Goal: Task Accomplishment & Management: Manage account settings

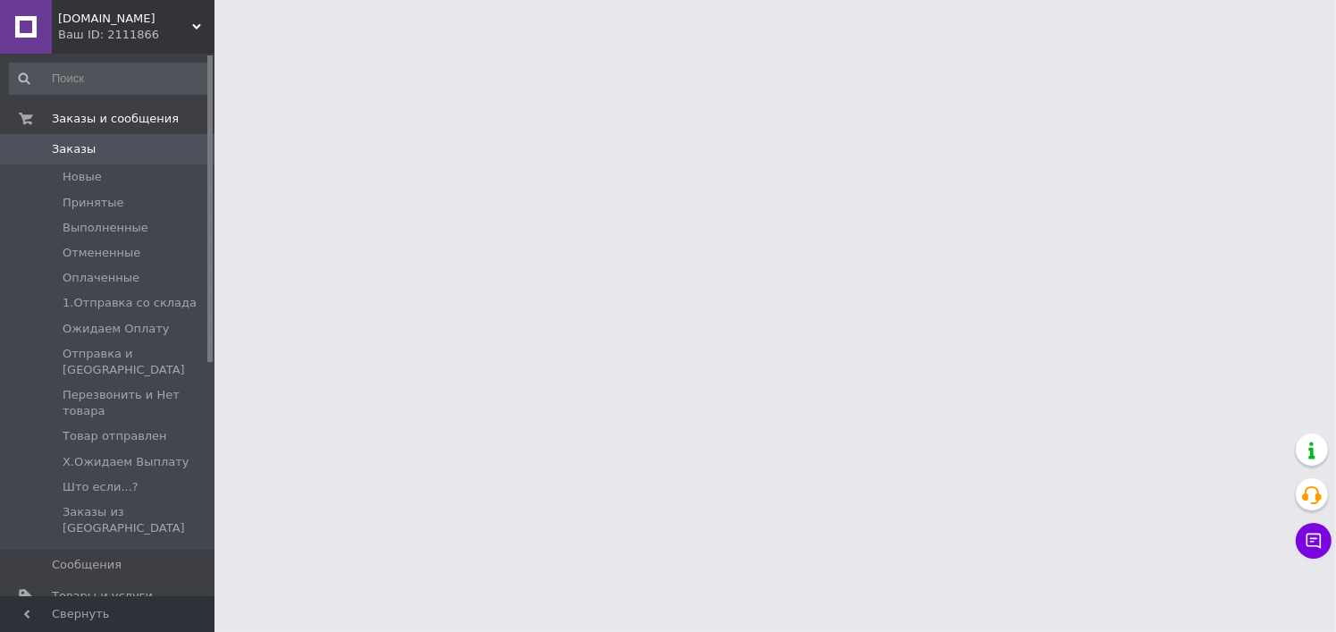
click at [127, 618] on span "Уведомления" at bounding box center [108, 626] width 113 height 16
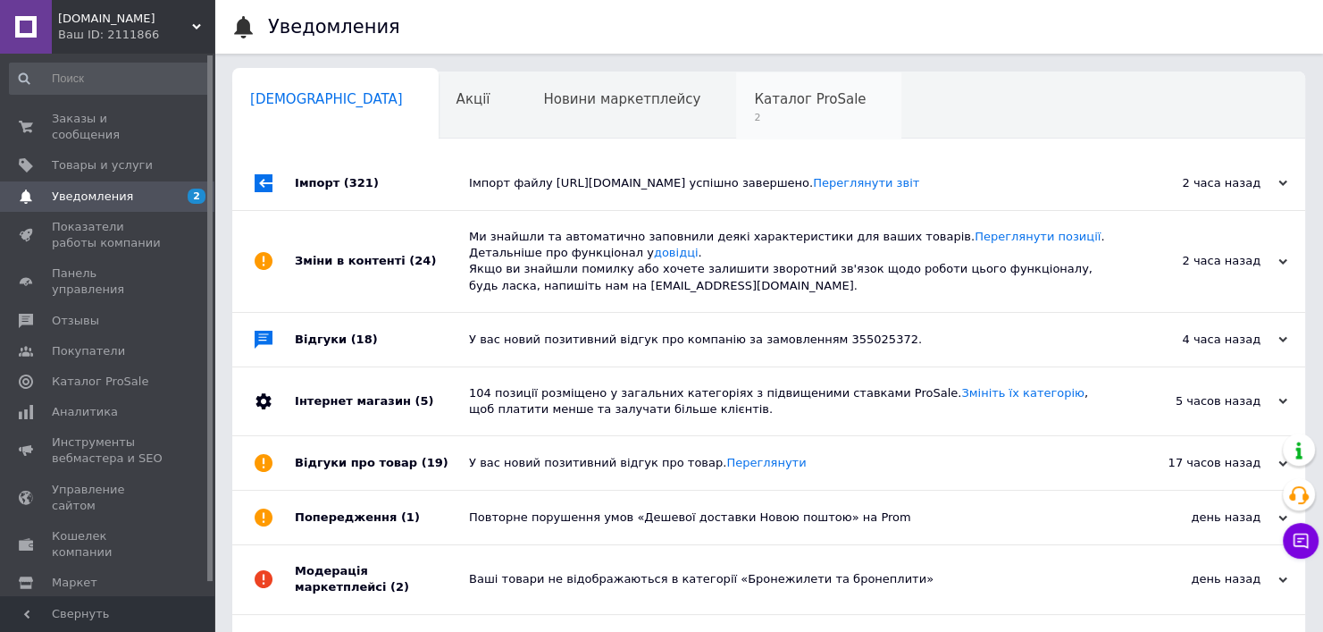
click at [736, 88] on div "Каталог ProSale 2" at bounding box center [818, 106] width 165 height 68
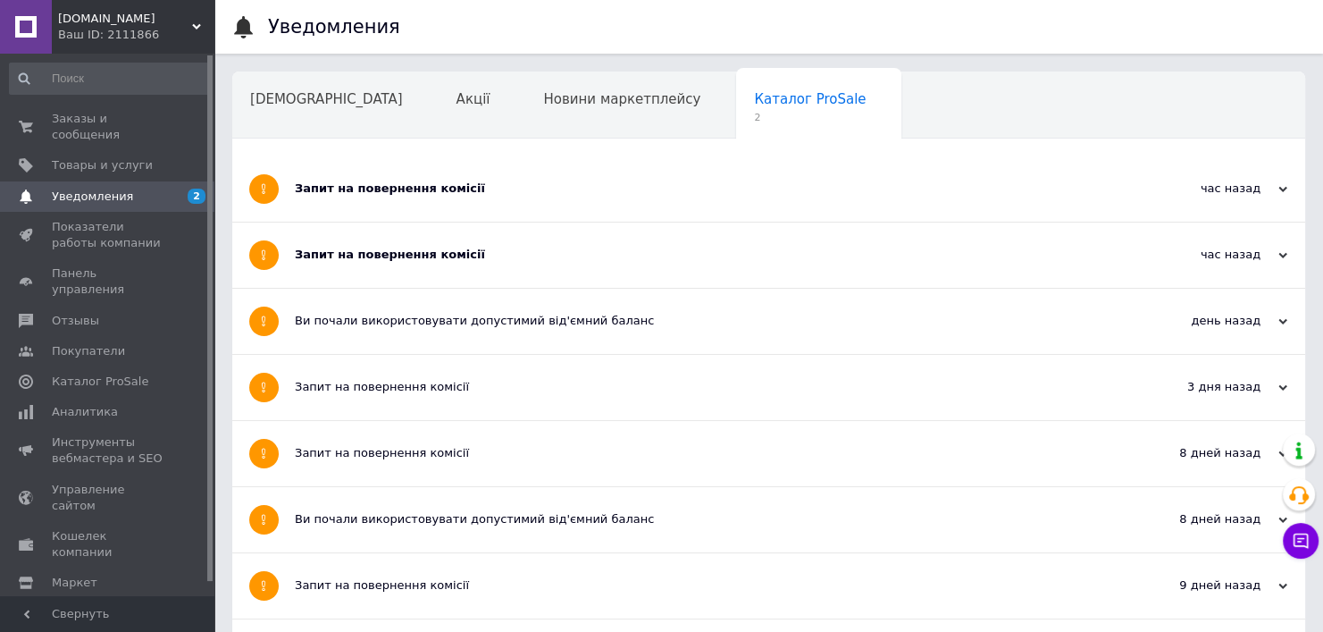
click at [501, 176] on div "Запит на повернення комісії" at bounding box center [702, 188] width 814 height 65
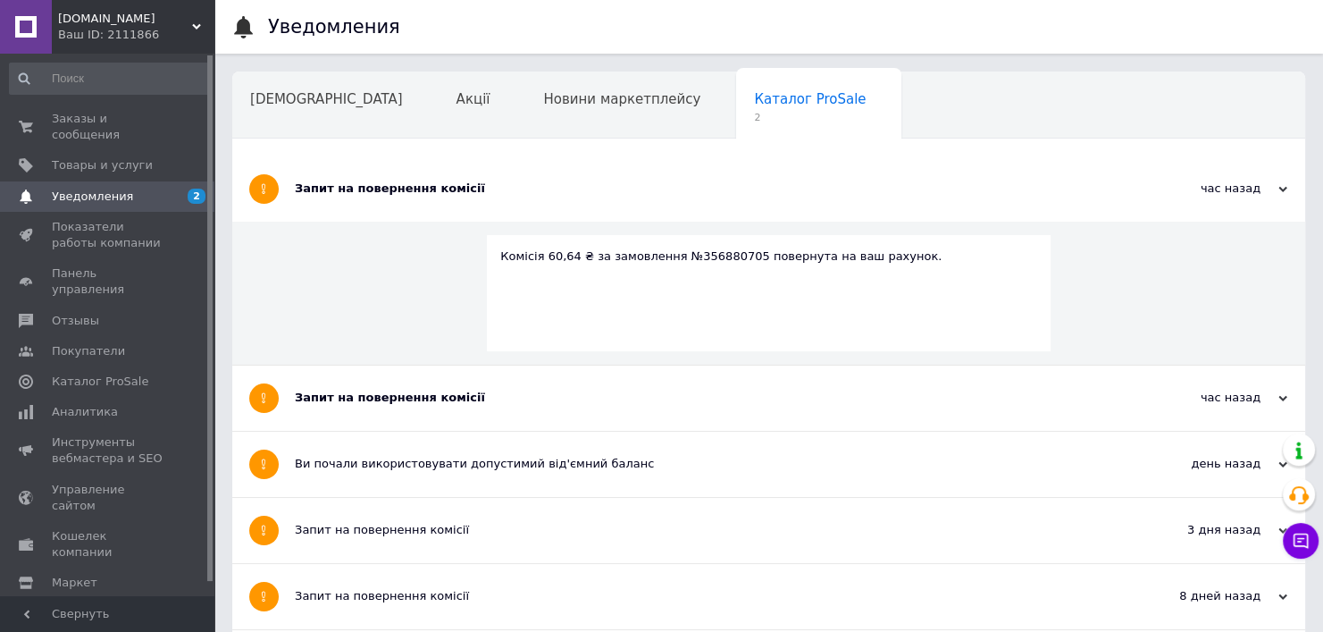
click at [501, 178] on div "Запит на повернення комісії" at bounding box center [702, 188] width 814 height 65
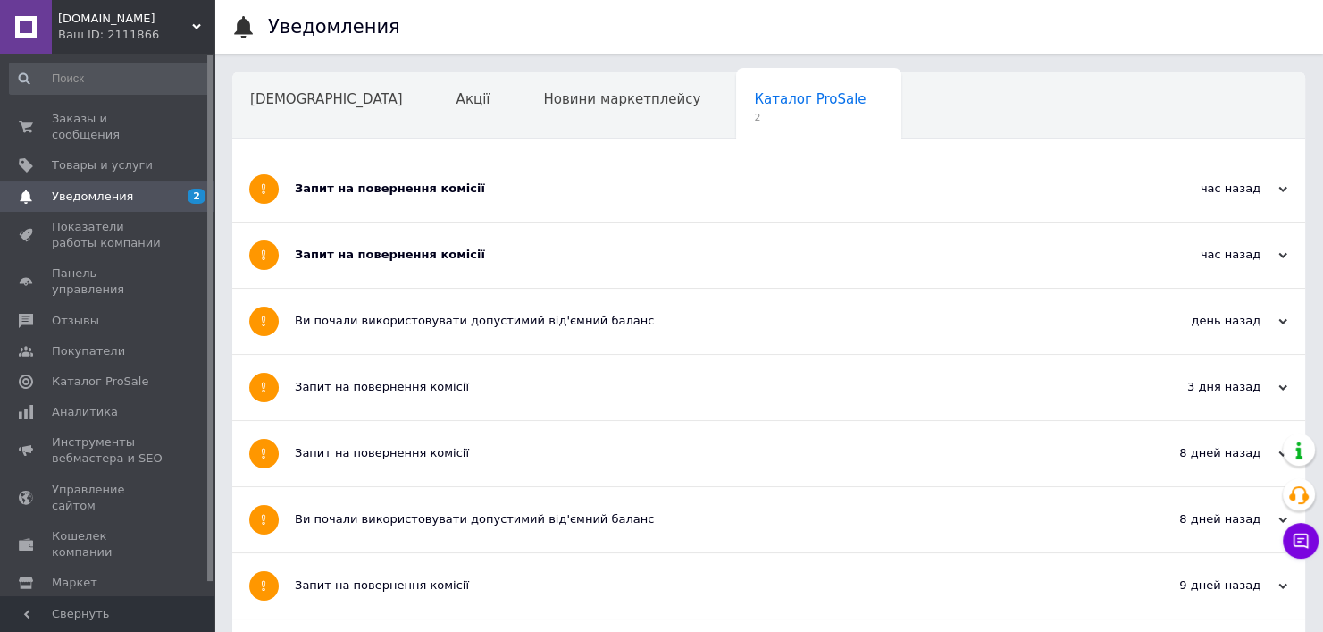
click at [489, 245] on div "Запит на повернення комісії" at bounding box center [702, 254] width 814 height 65
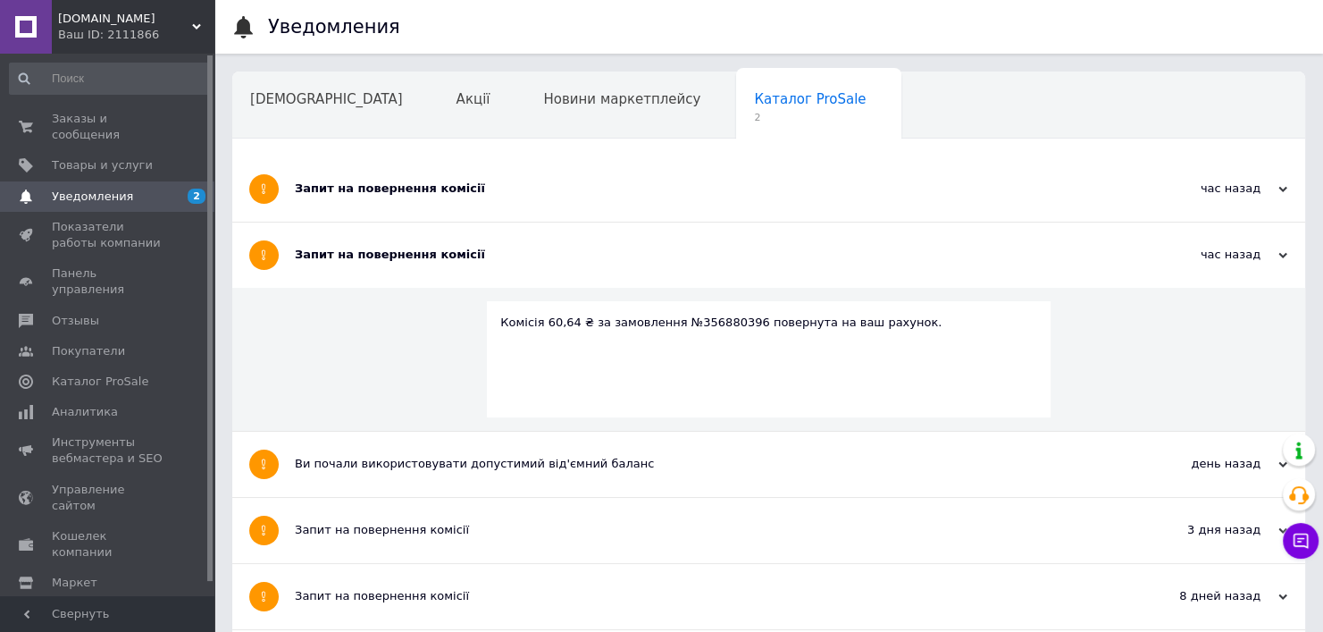
click at [489, 245] on div "Запит на повернення комісії" at bounding box center [702, 254] width 814 height 65
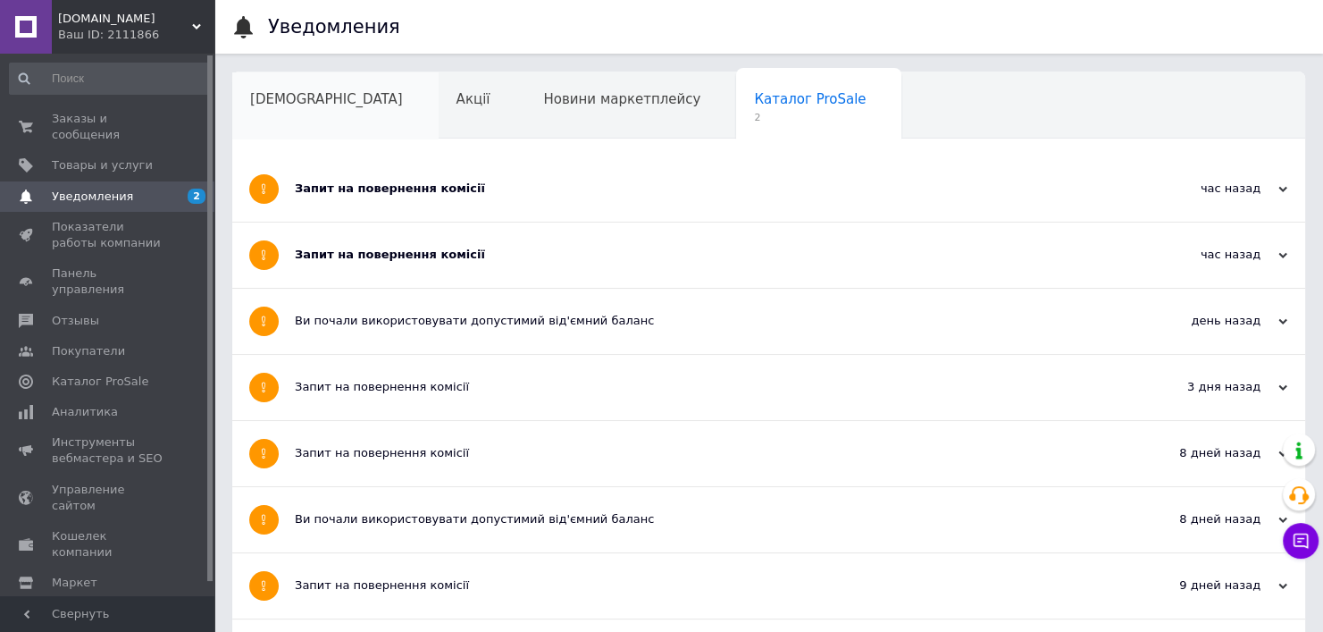
click at [346, 120] on div "[DEMOGRAPHIC_DATA]" at bounding box center [335, 106] width 206 height 68
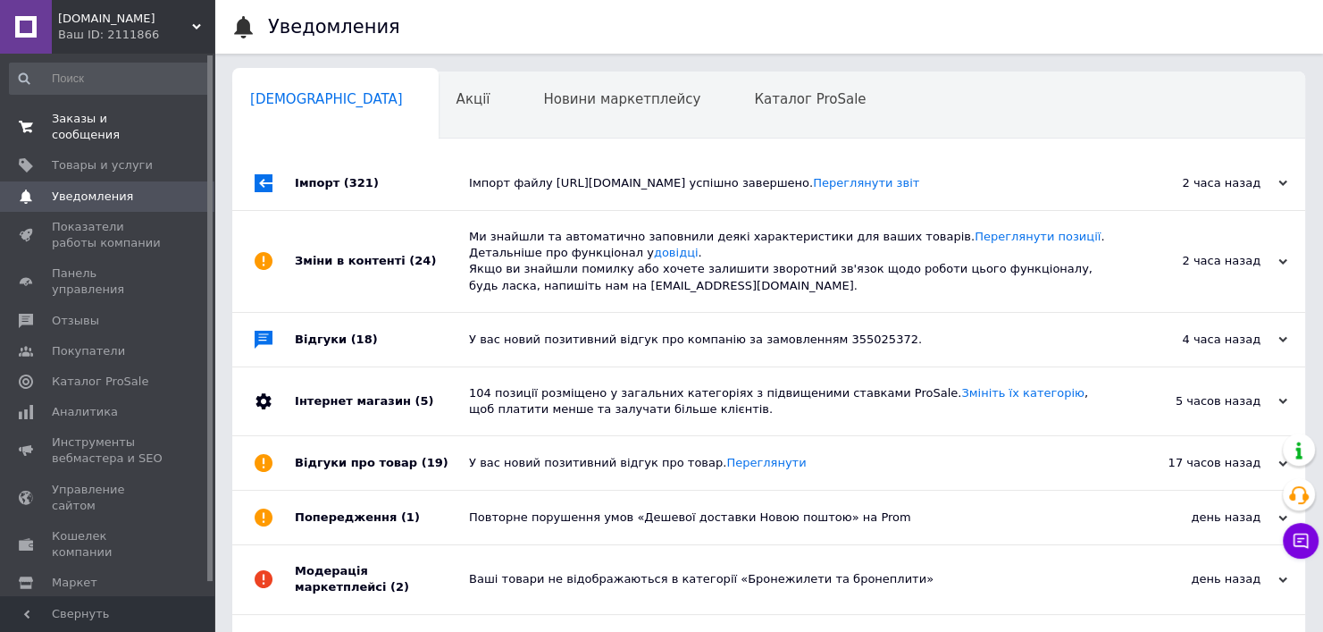
click at [157, 117] on span "Заказы и сообщения" at bounding box center [108, 127] width 113 height 32
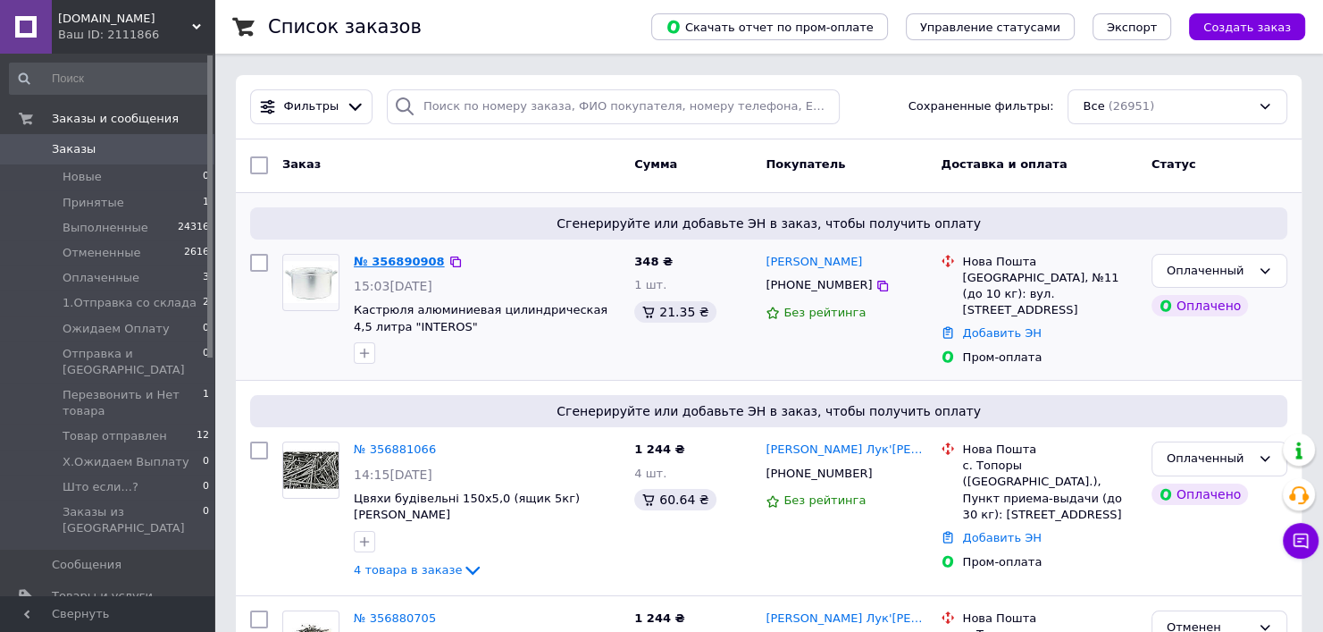
click at [389, 261] on link "№ 356890908" at bounding box center [399, 261] width 91 height 13
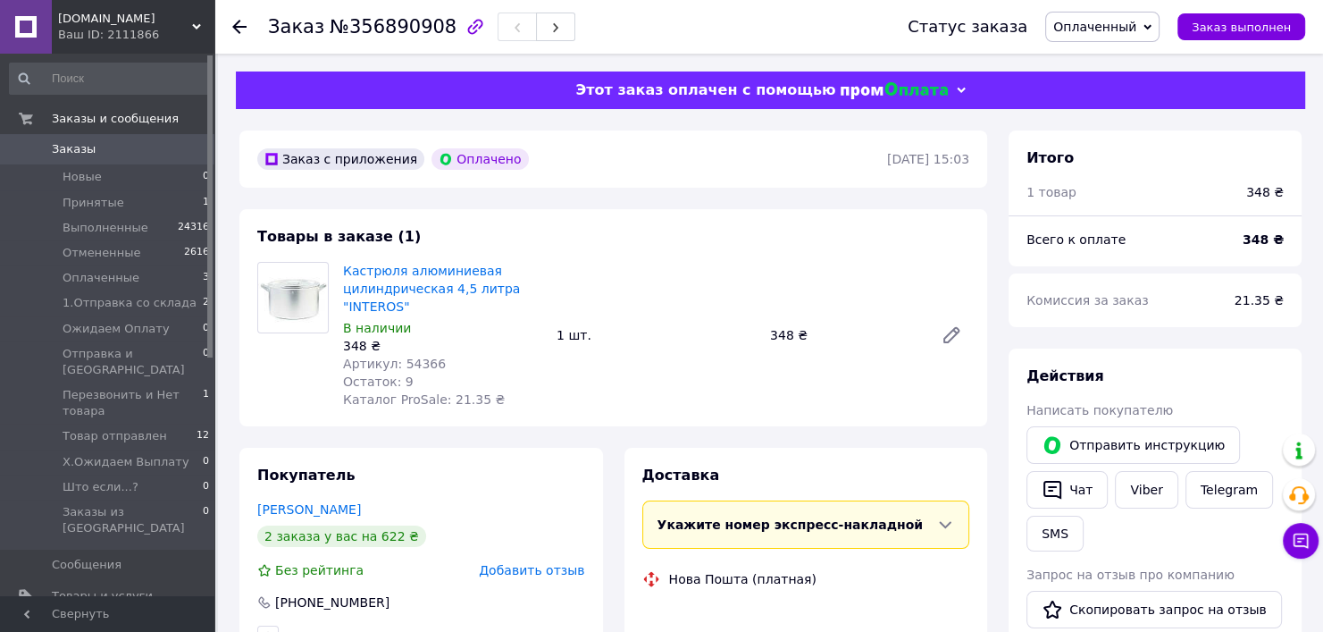
click at [410, 364] on span "Артикул: 54366" at bounding box center [394, 363] width 103 height 14
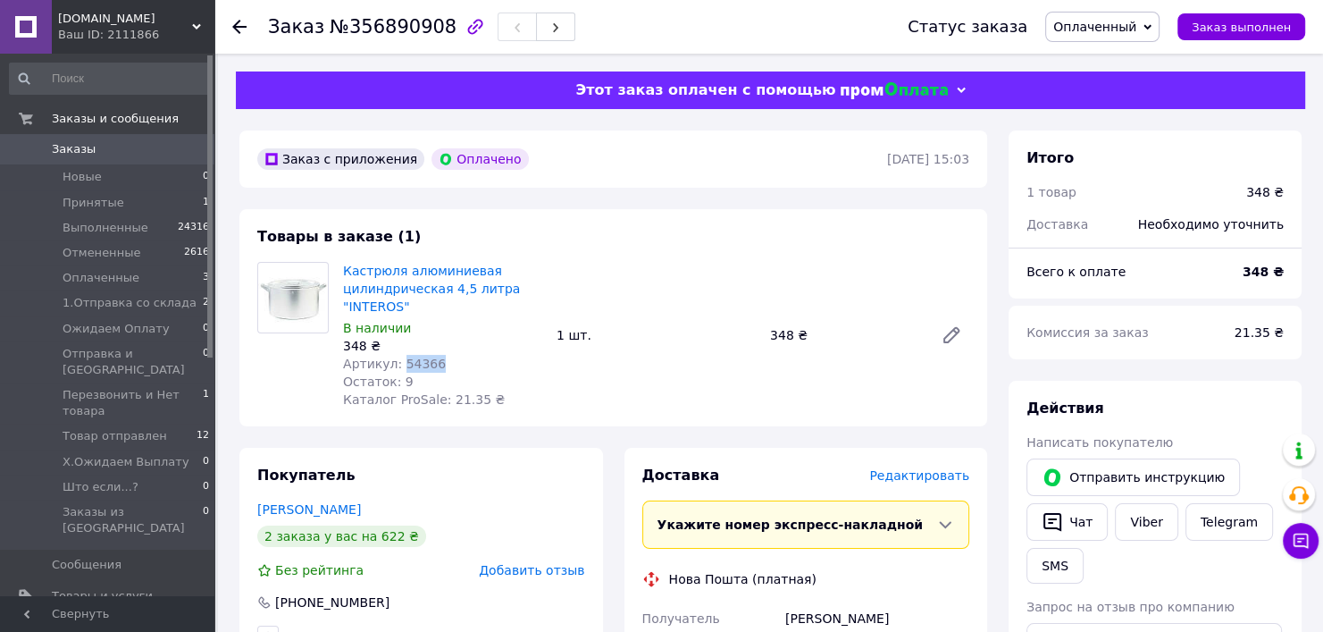
copy span "54366"
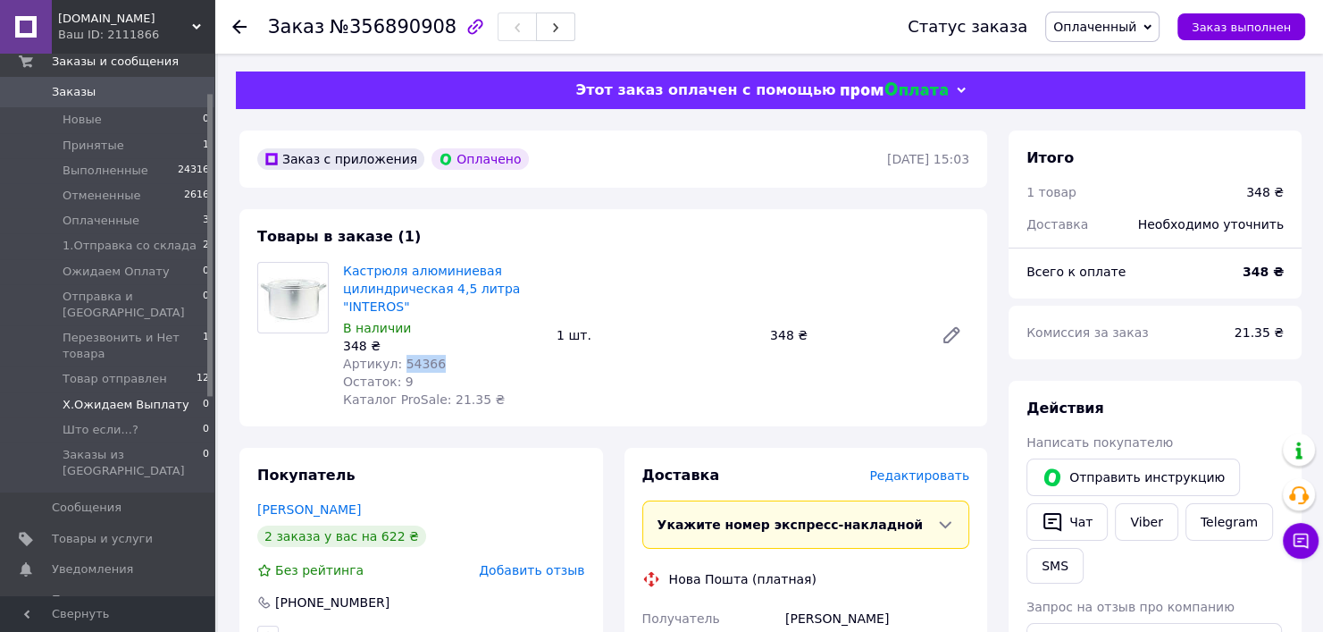
scroll to position [89, 0]
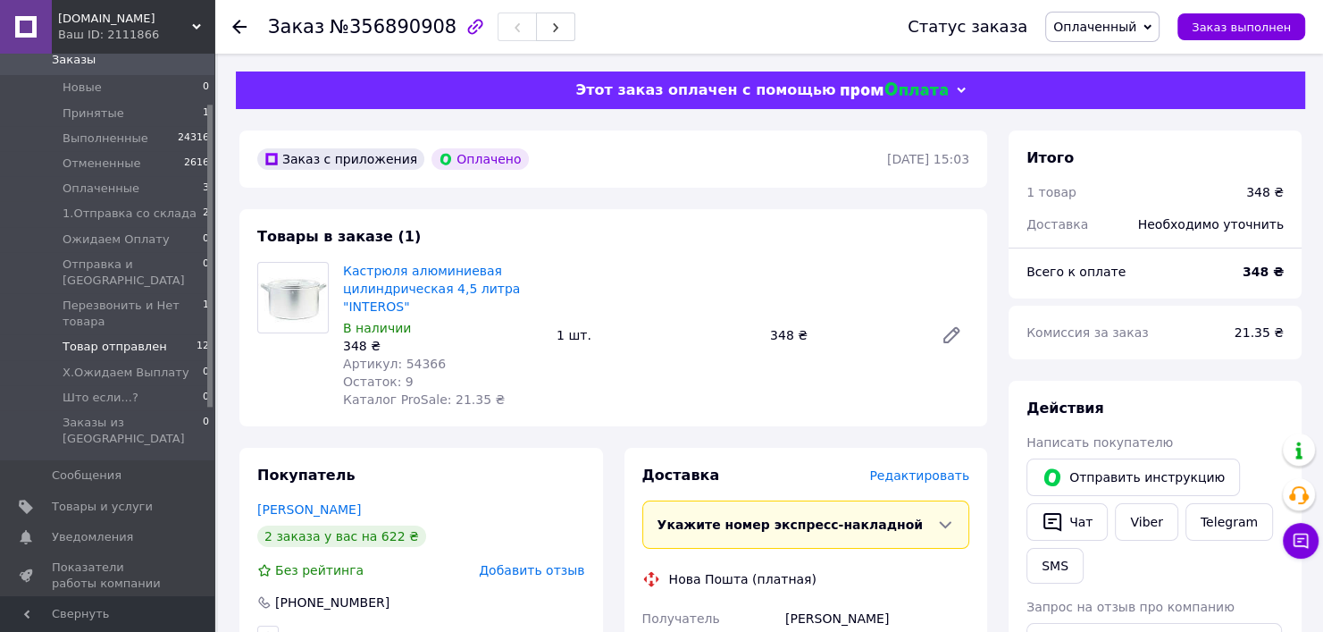
click at [117, 339] on span "Товар отправлен" at bounding box center [115, 347] width 105 height 16
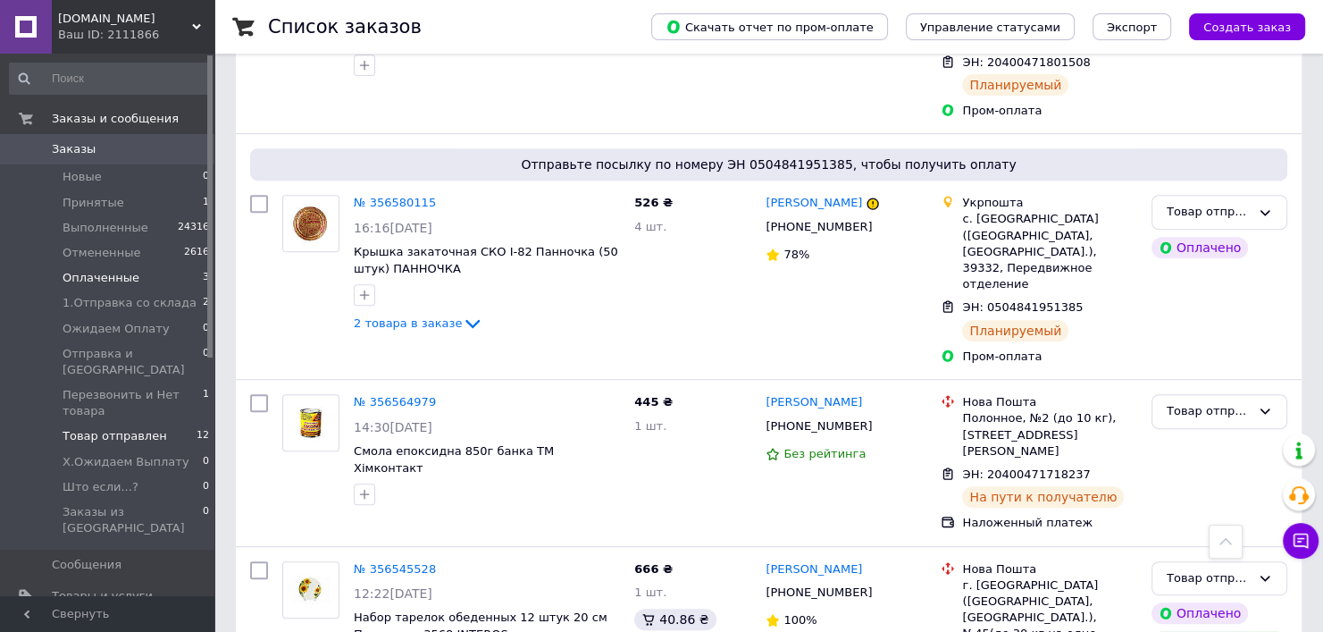
click at [155, 283] on li "Оплаченные 3" at bounding box center [110, 277] width 220 height 25
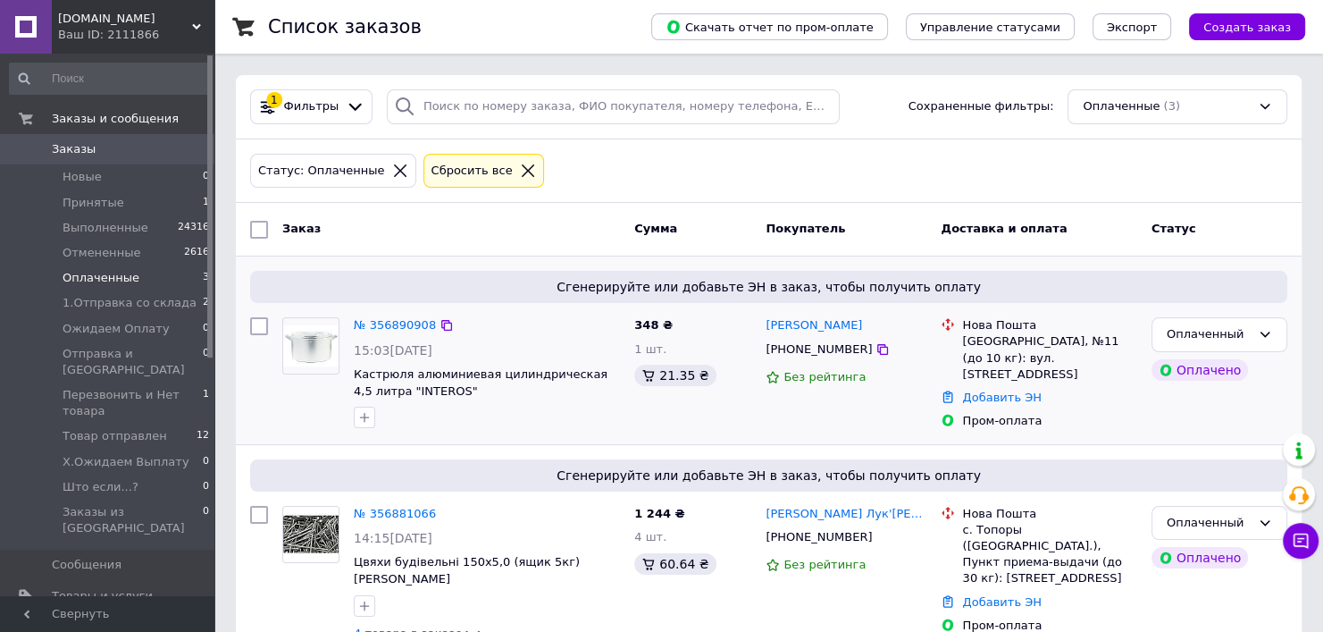
scroll to position [179, 0]
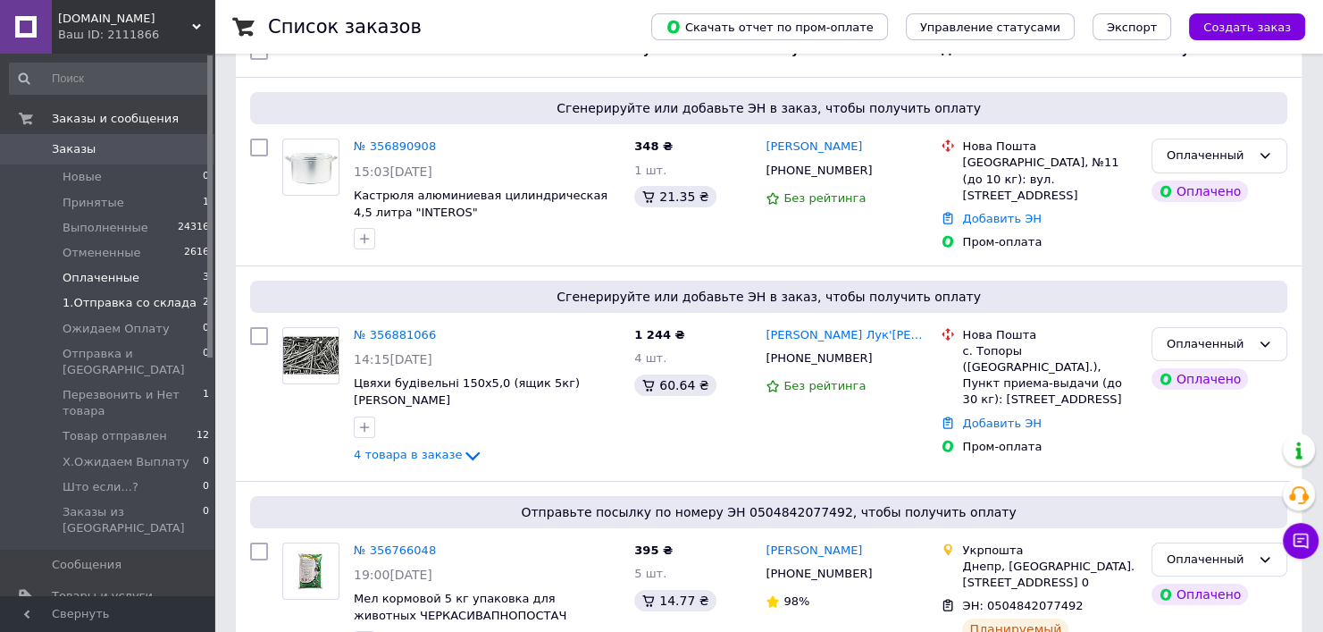
click at [140, 308] on span "1.Отправка со склада" at bounding box center [130, 303] width 134 height 16
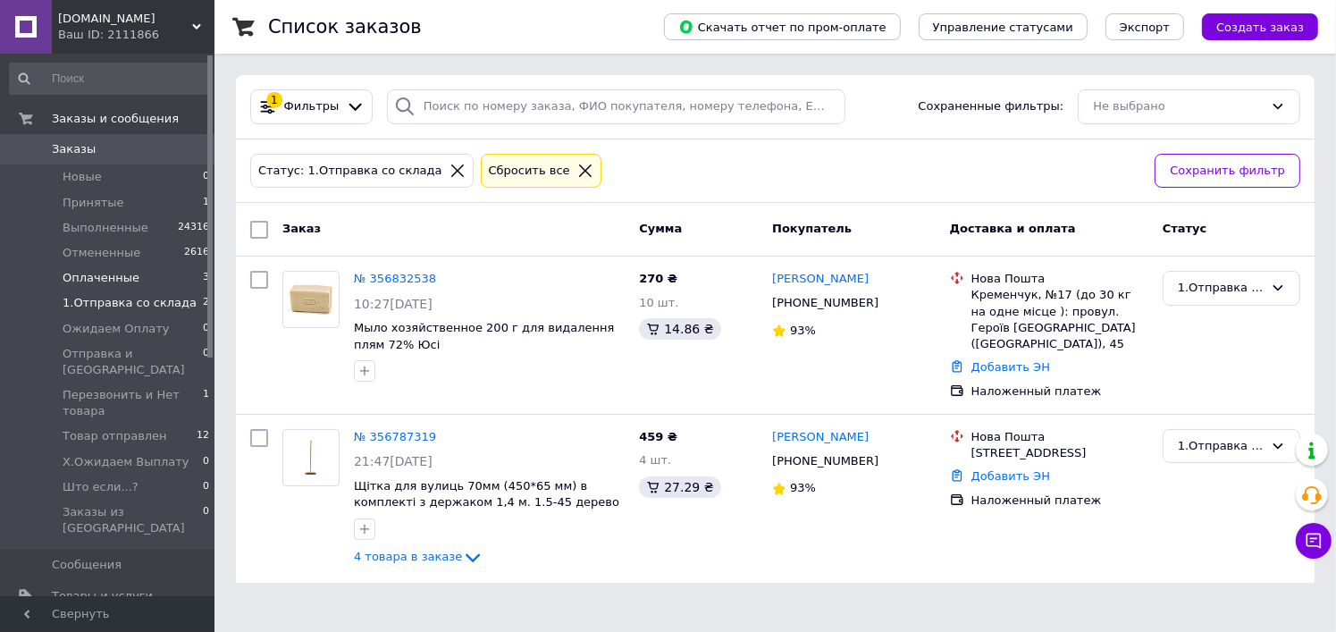
click at [160, 285] on li "Оплаченные 3" at bounding box center [110, 277] width 220 height 25
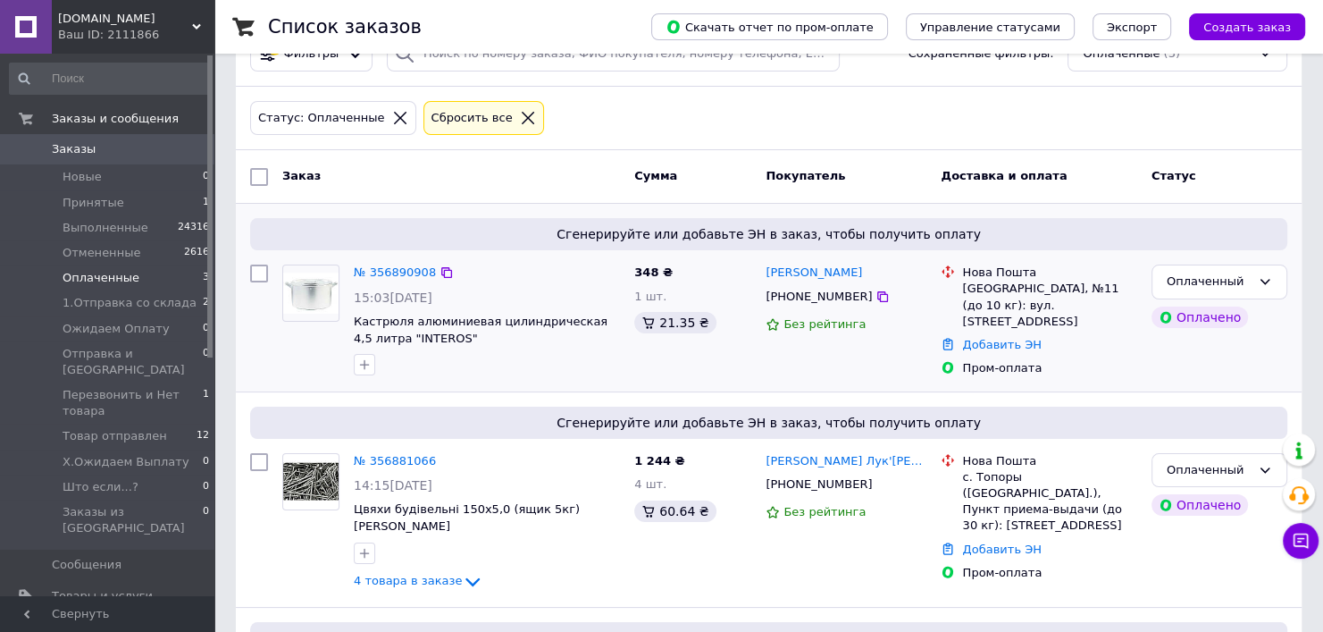
scroll to position [225, 0]
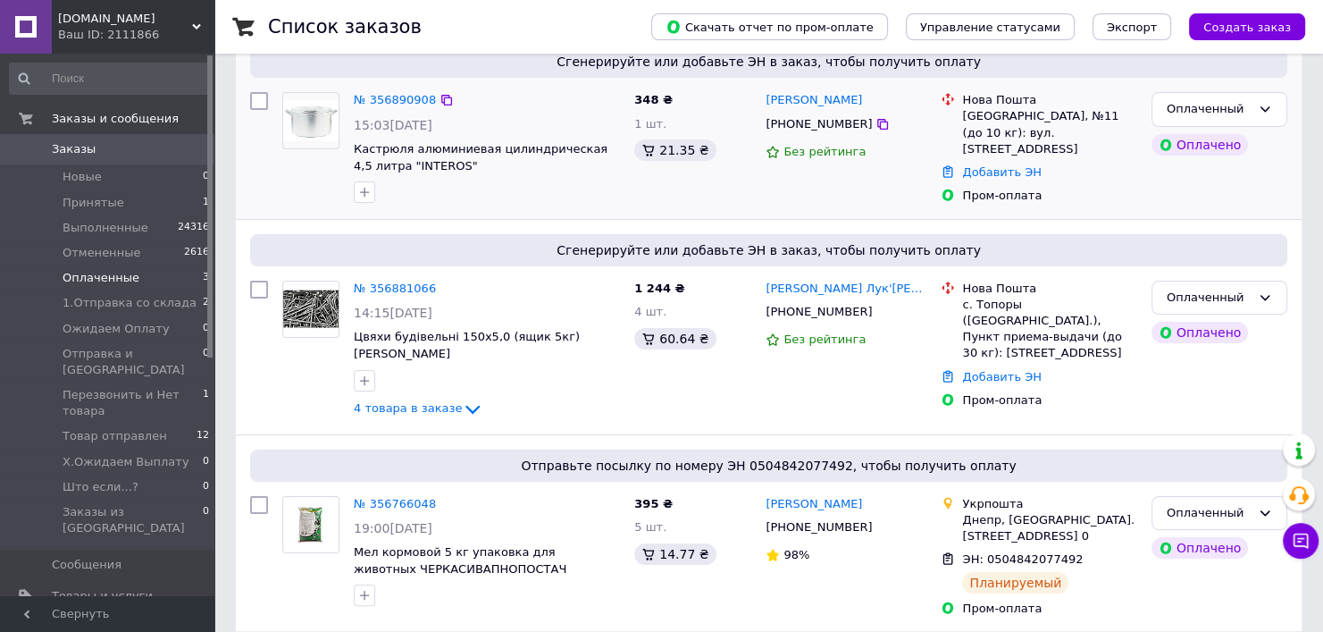
click at [1250, 201] on div "Оплаченный Оплачено" at bounding box center [1219, 148] width 150 height 127
click at [392, 93] on link "№ 356890908" at bounding box center [395, 99] width 82 height 13
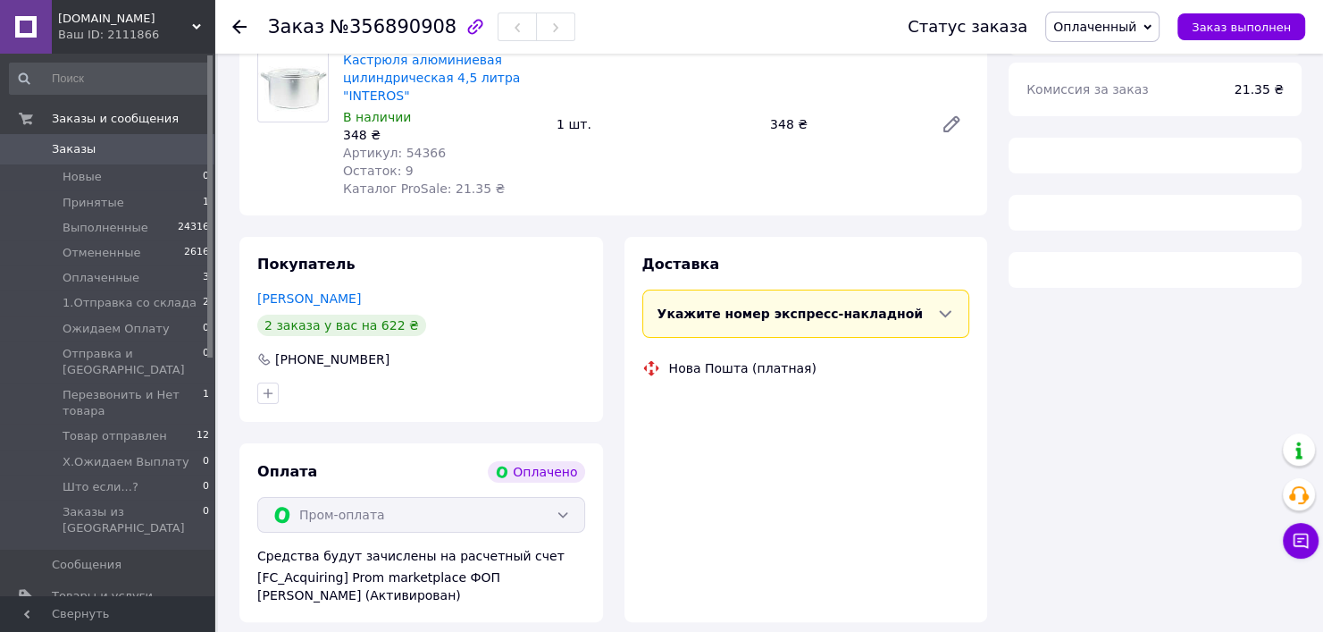
scroll to position [225, 0]
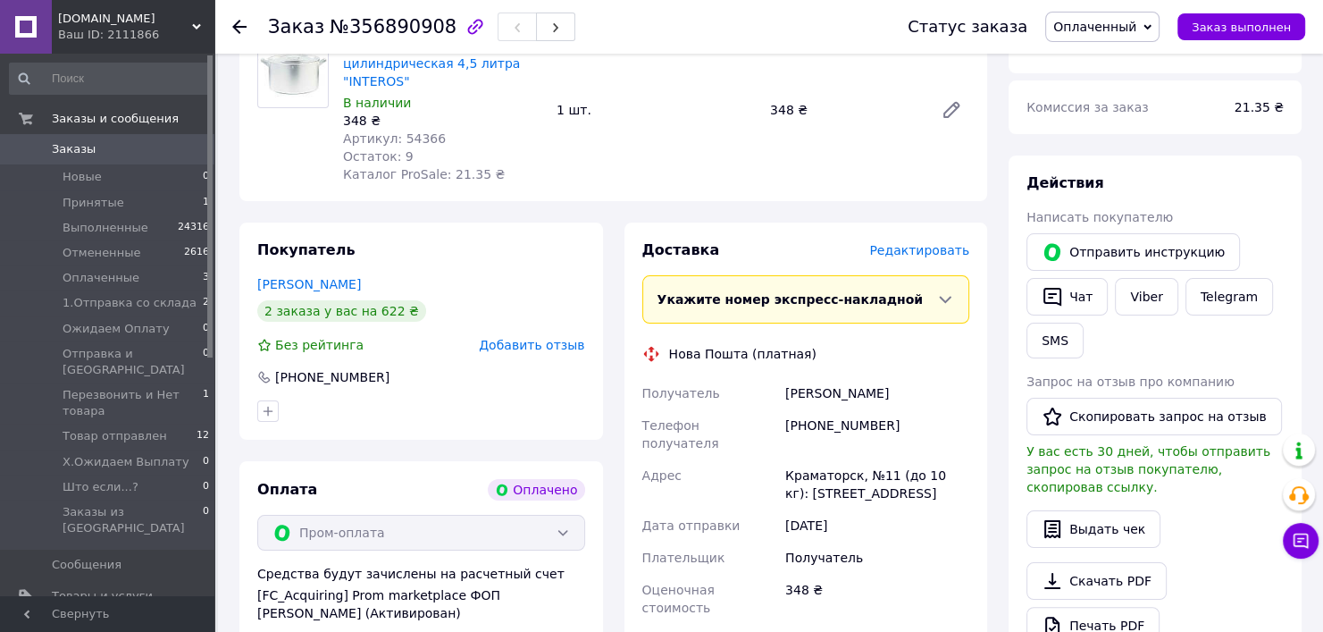
click at [1275, 219] on div "Написать покупателю" at bounding box center [1155, 217] width 257 height 18
click at [1151, 295] on link "Viber" at bounding box center [1146, 297] width 63 height 38
drag, startPoint x: 1126, startPoint y: 28, endPoint x: 1108, endPoint y: 95, distance: 69.3
click at [1126, 28] on span "Оплаченный" at bounding box center [1094, 27] width 83 height 14
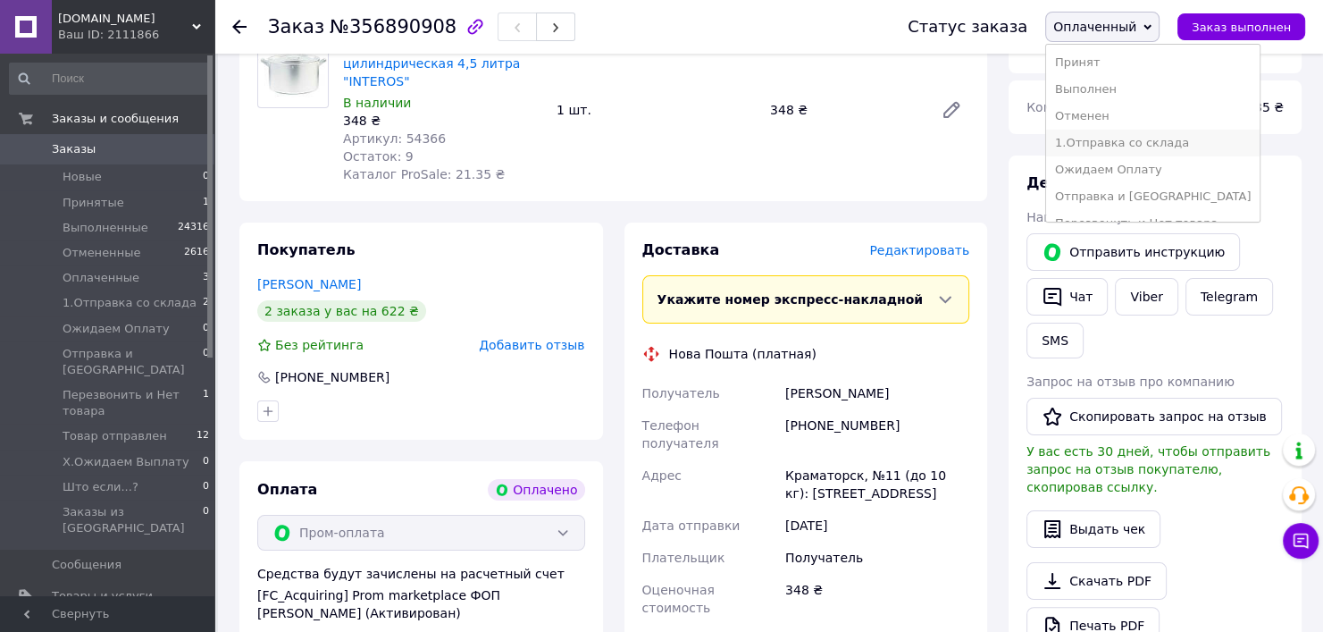
click at [1136, 149] on li "1.Отправка со склада" at bounding box center [1153, 143] width 214 height 27
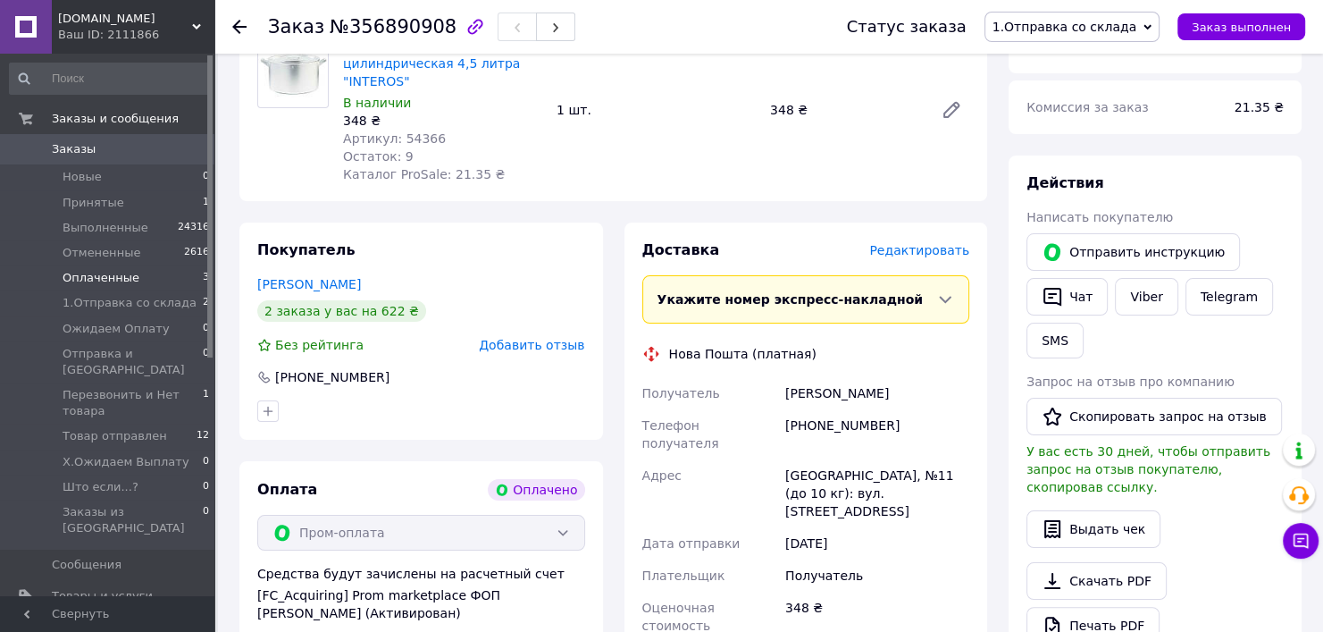
click at [120, 282] on span "Оплаченные" at bounding box center [101, 278] width 77 height 16
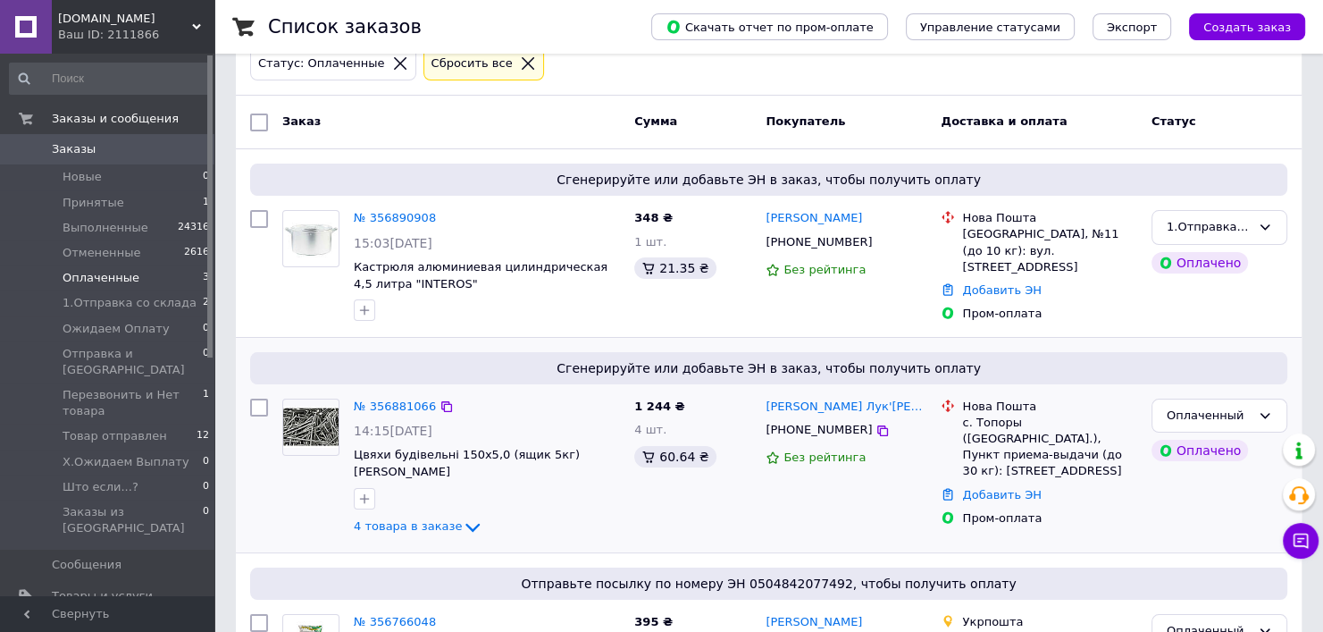
scroll to position [225, 0]
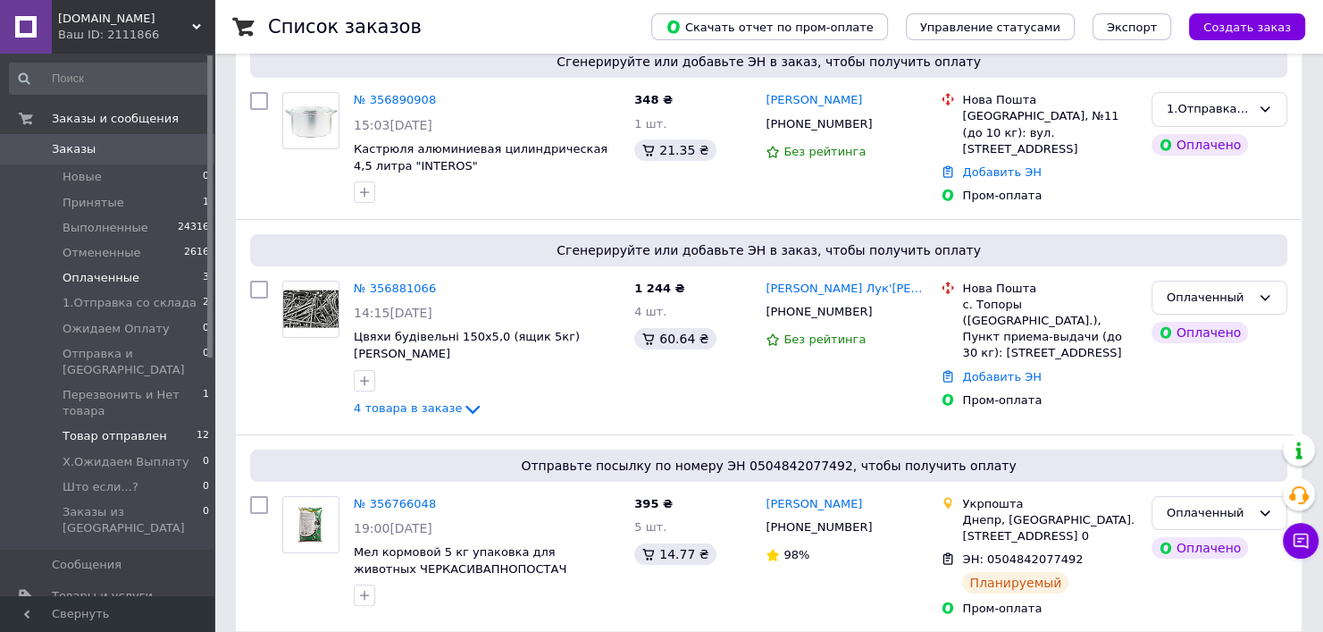
click at [162, 424] on li "Товар отправлен 12" at bounding box center [110, 435] width 220 height 25
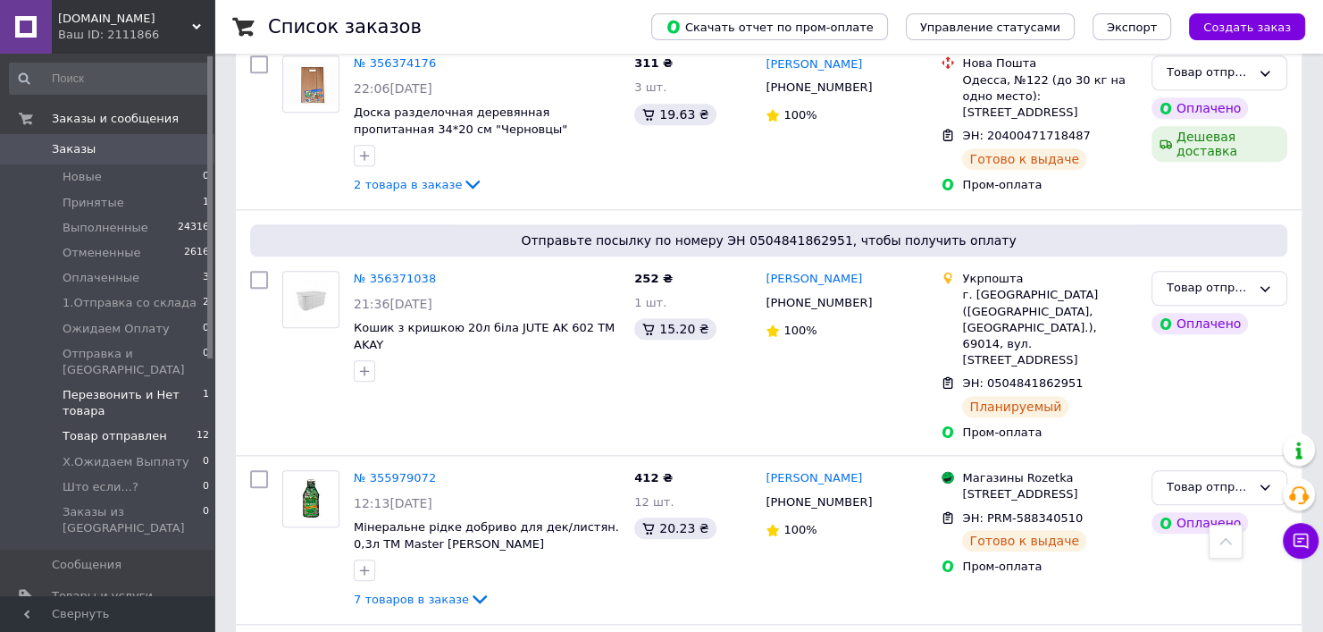
scroll to position [428, 0]
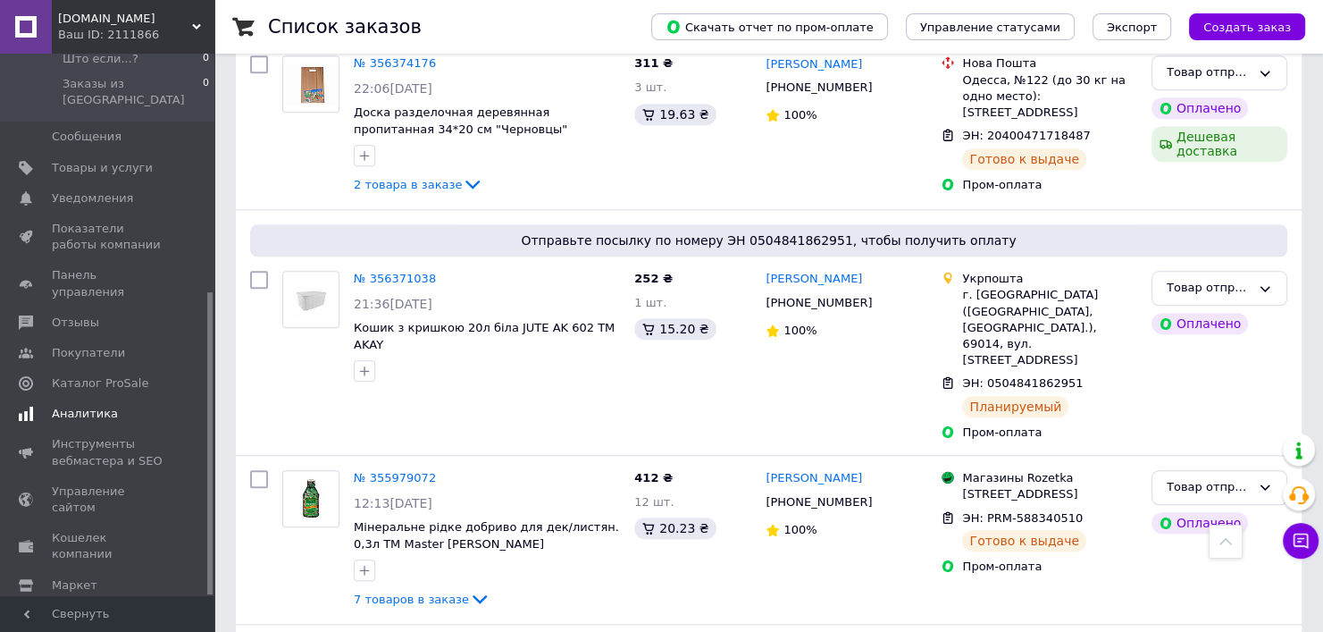
click at [113, 406] on span "Аналитика" at bounding box center [108, 414] width 113 height 16
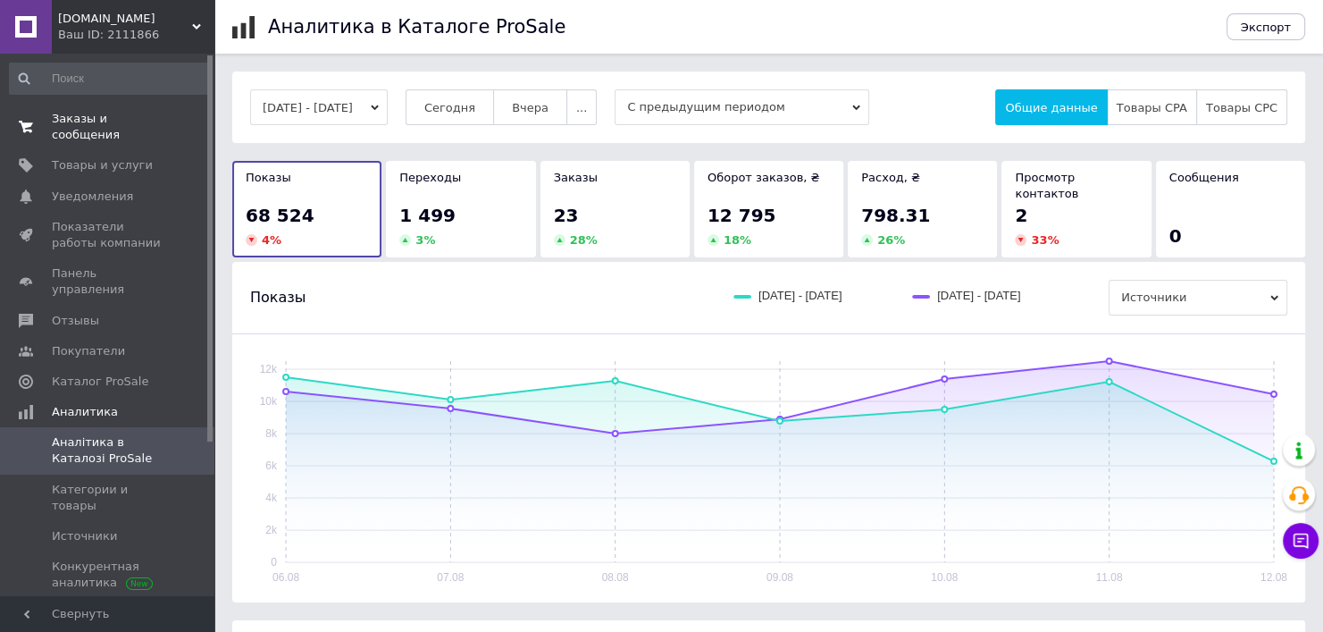
click at [83, 116] on span "Заказы и сообщения" at bounding box center [108, 127] width 113 height 32
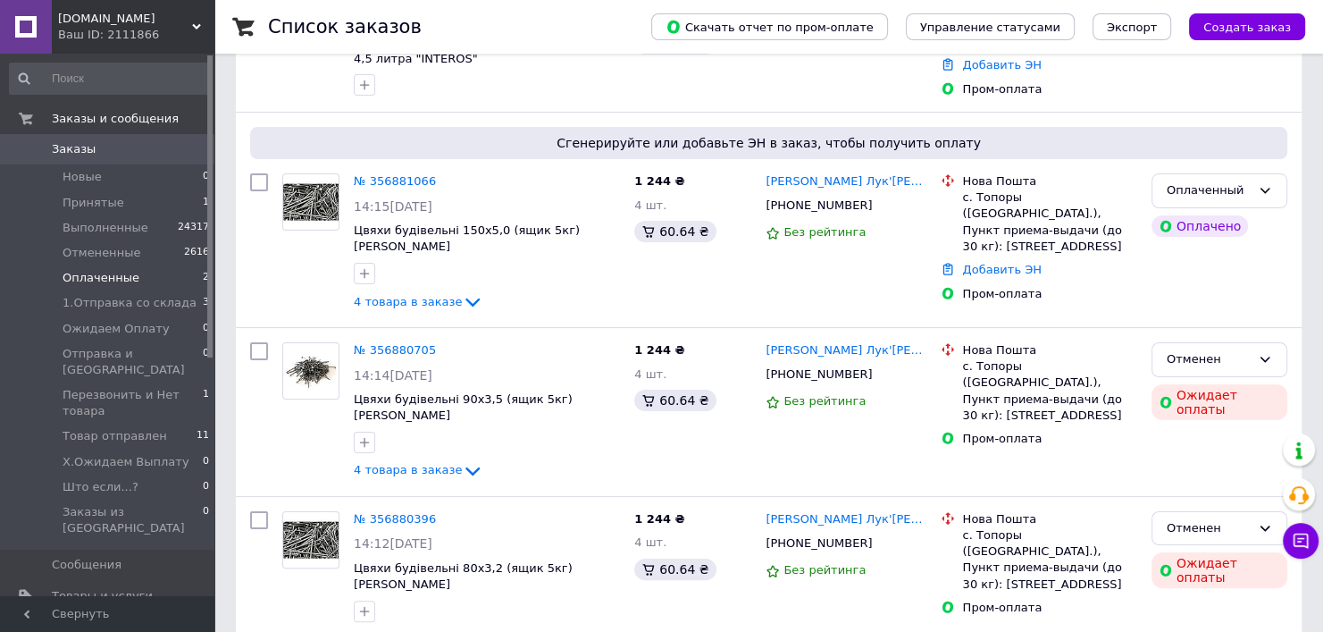
click at [115, 281] on span "Оплаченные" at bounding box center [101, 278] width 77 height 16
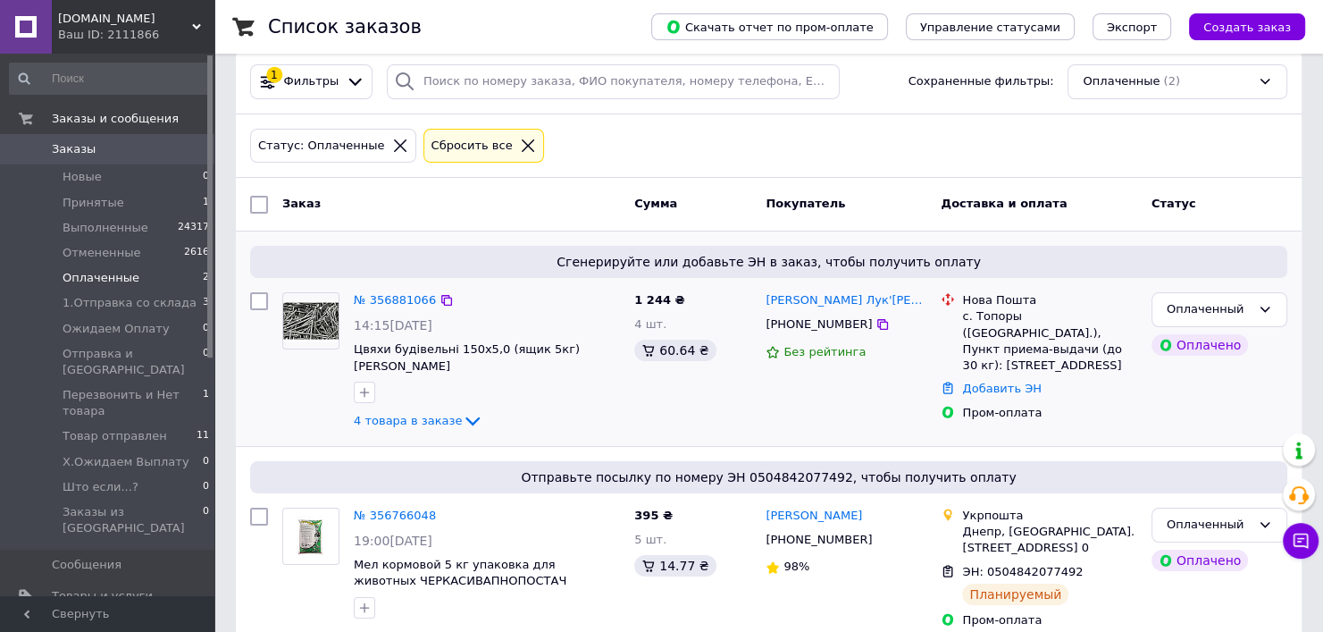
scroll to position [39, 0]
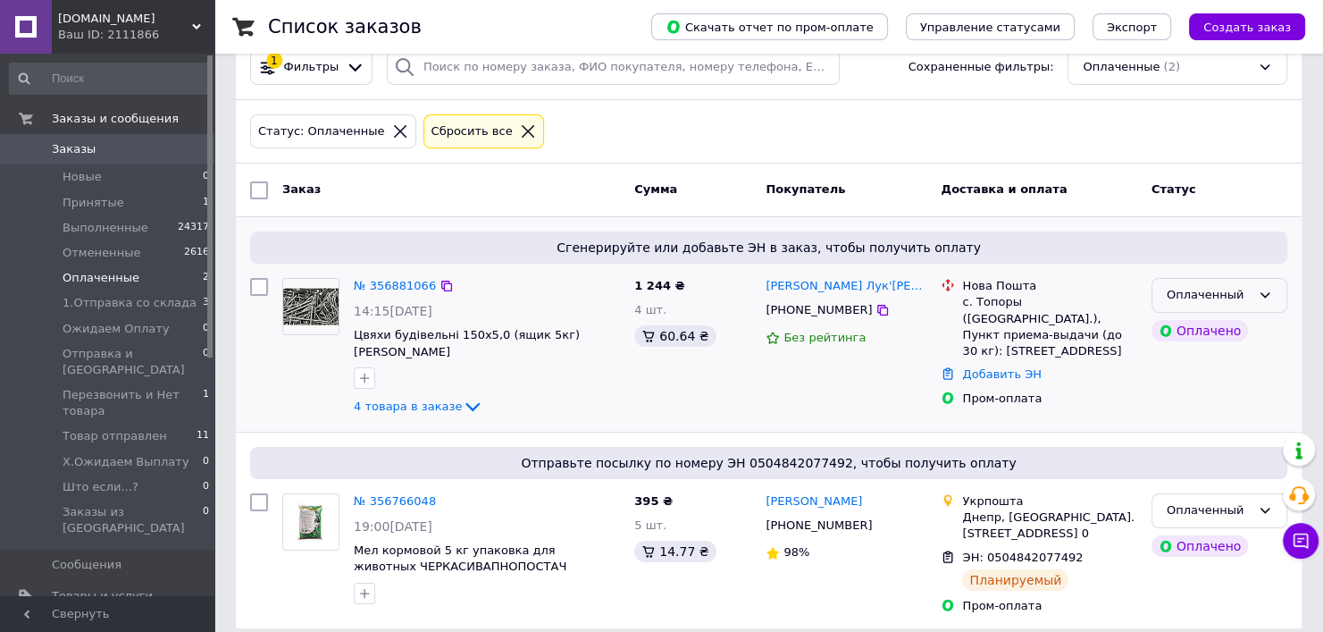
click at [1273, 289] on div "Оплаченный" at bounding box center [1220, 295] width 136 height 35
click at [1211, 428] on li "1.Отправка со склада" at bounding box center [1219, 439] width 134 height 51
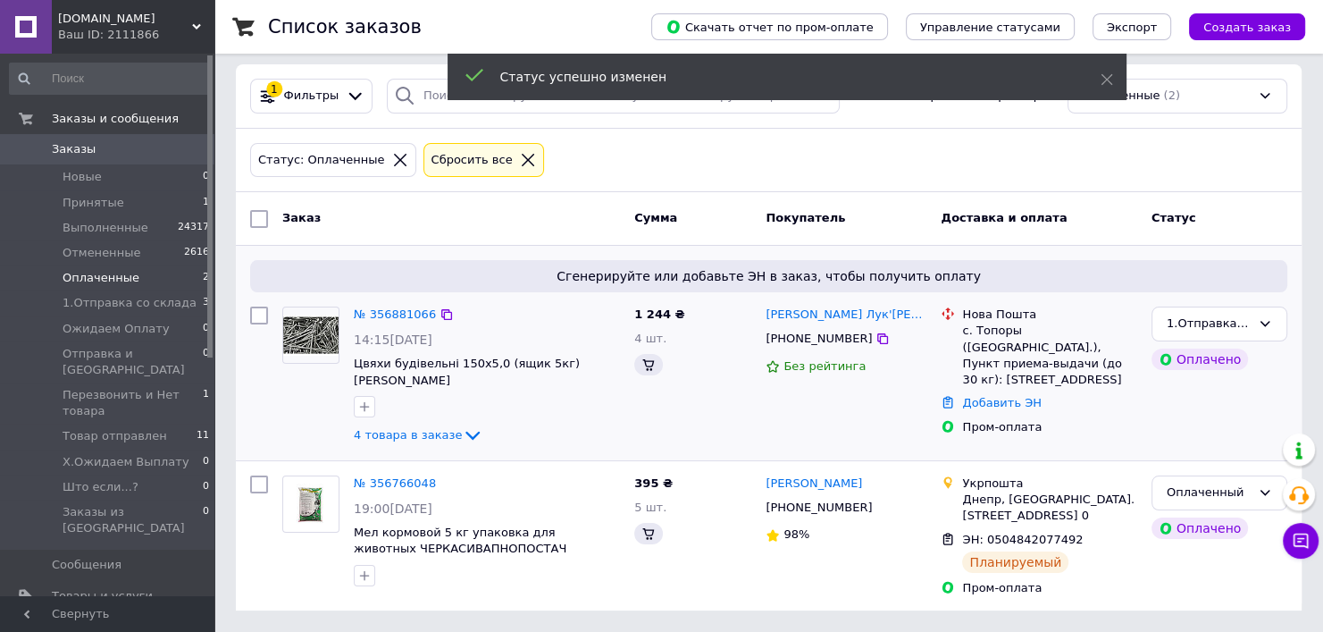
scroll to position [0, 0]
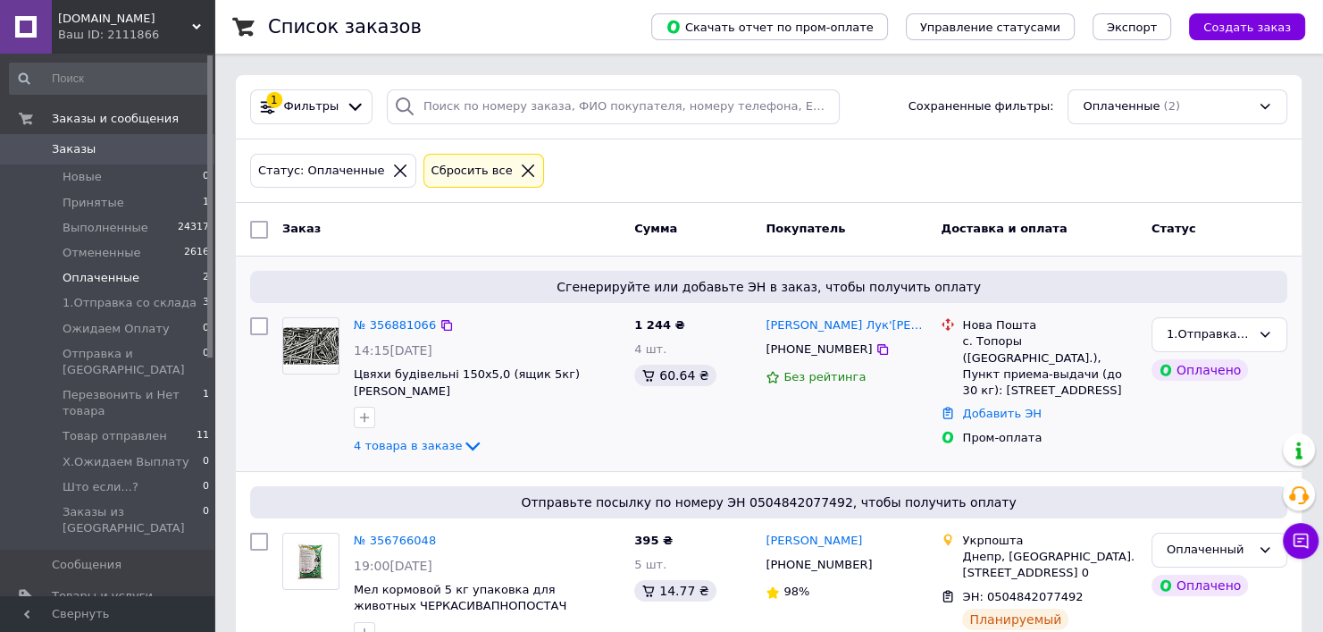
click at [828, 147] on div "Статус: Оплаченные Сбросить все" at bounding box center [769, 171] width 1066 height 64
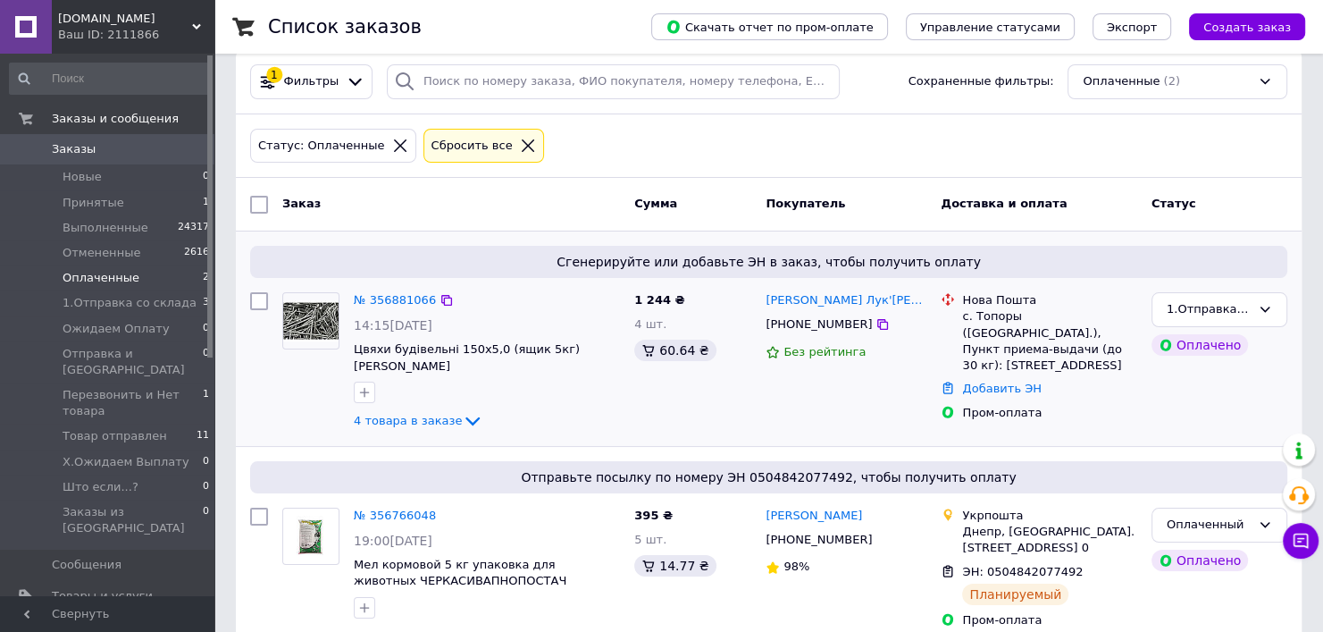
scroll to position [39, 0]
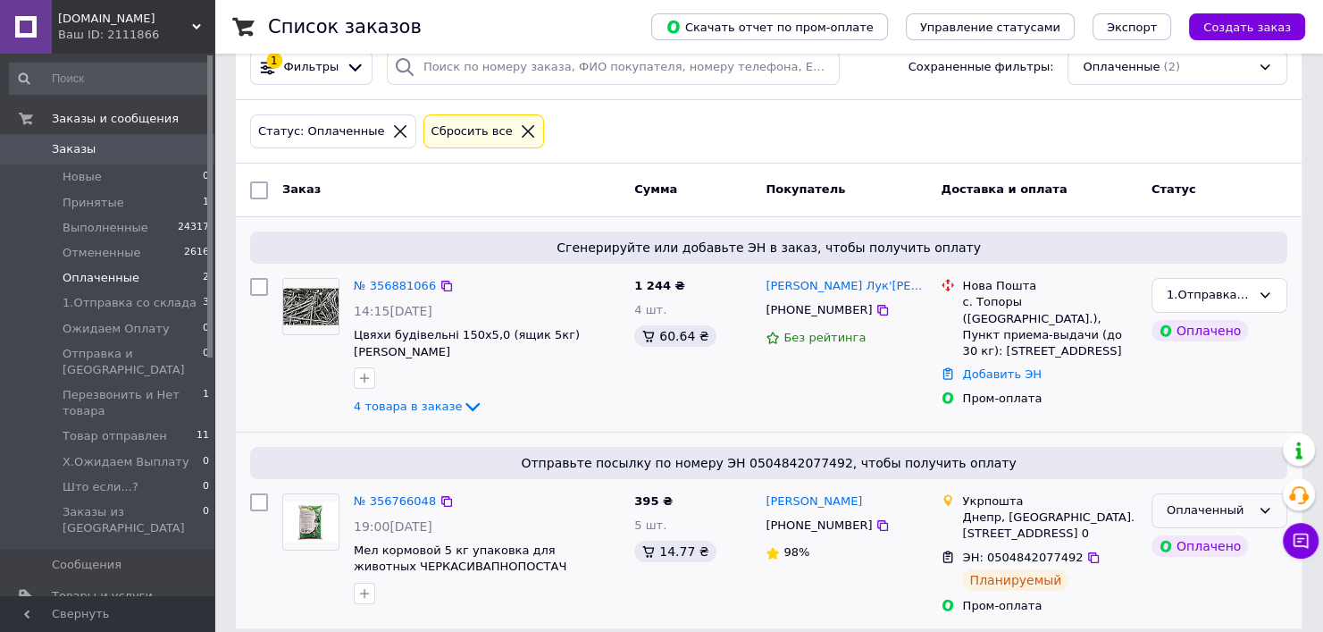
click at [1195, 501] on div "Оплаченный" at bounding box center [1209, 510] width 84 height 19
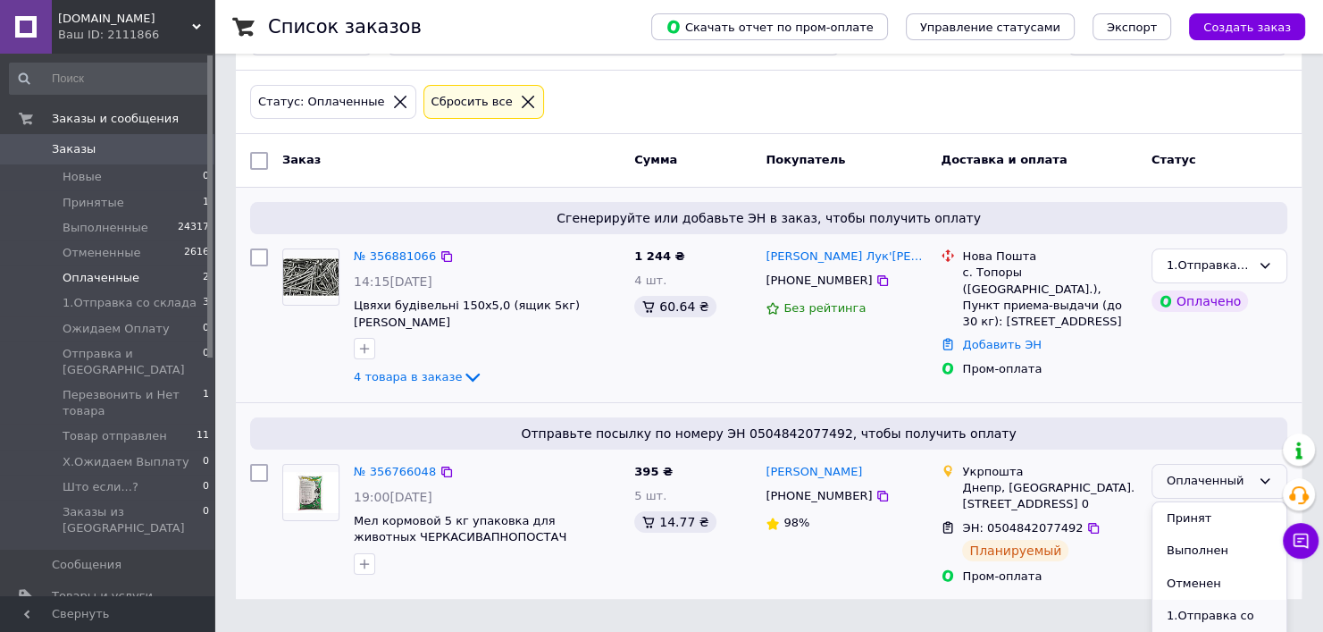
click at [1203, 605] on li "1.Отправка со склада" at bounding box center [1219, 624] width 134 height 51
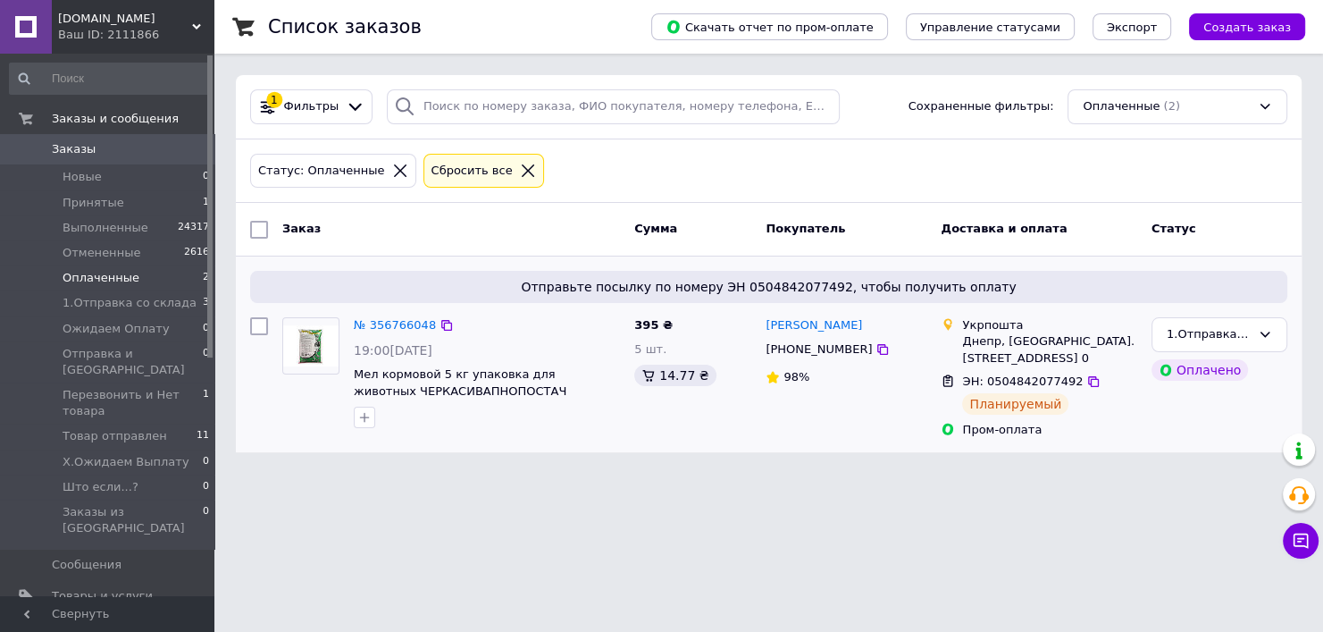
scroll to position [0, 0]
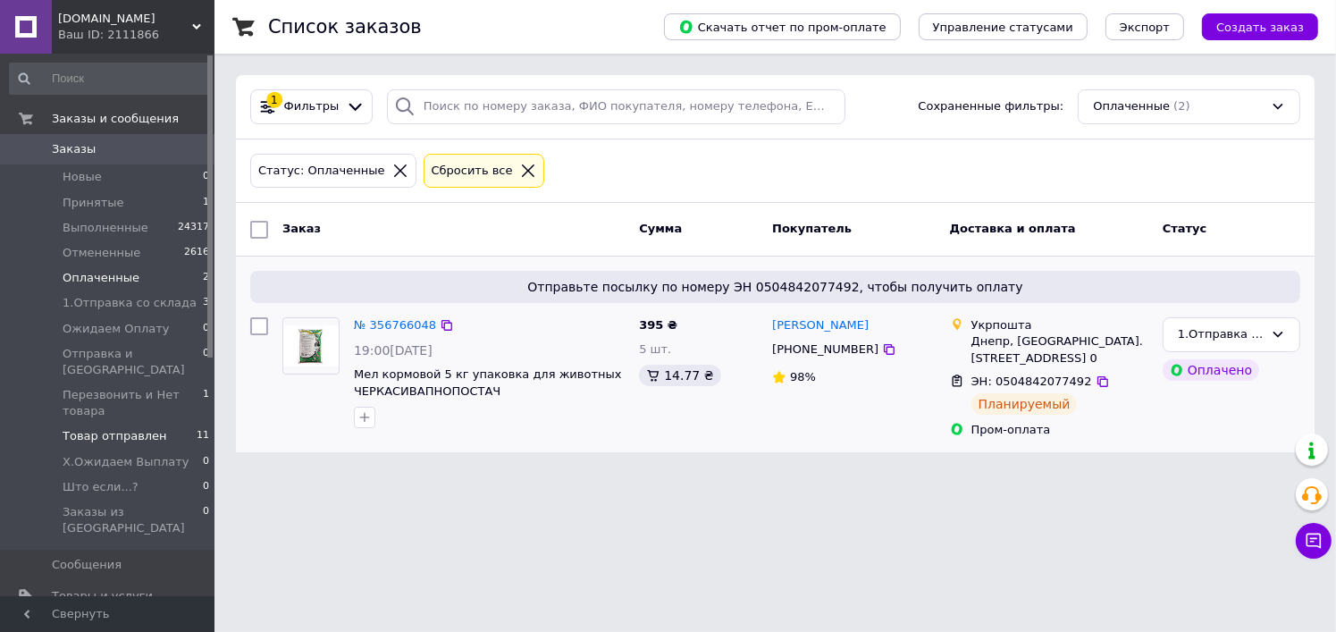
click at [138, 428] on span "Товар отправлен" at bounding box center [115, 436] width 105 height 16
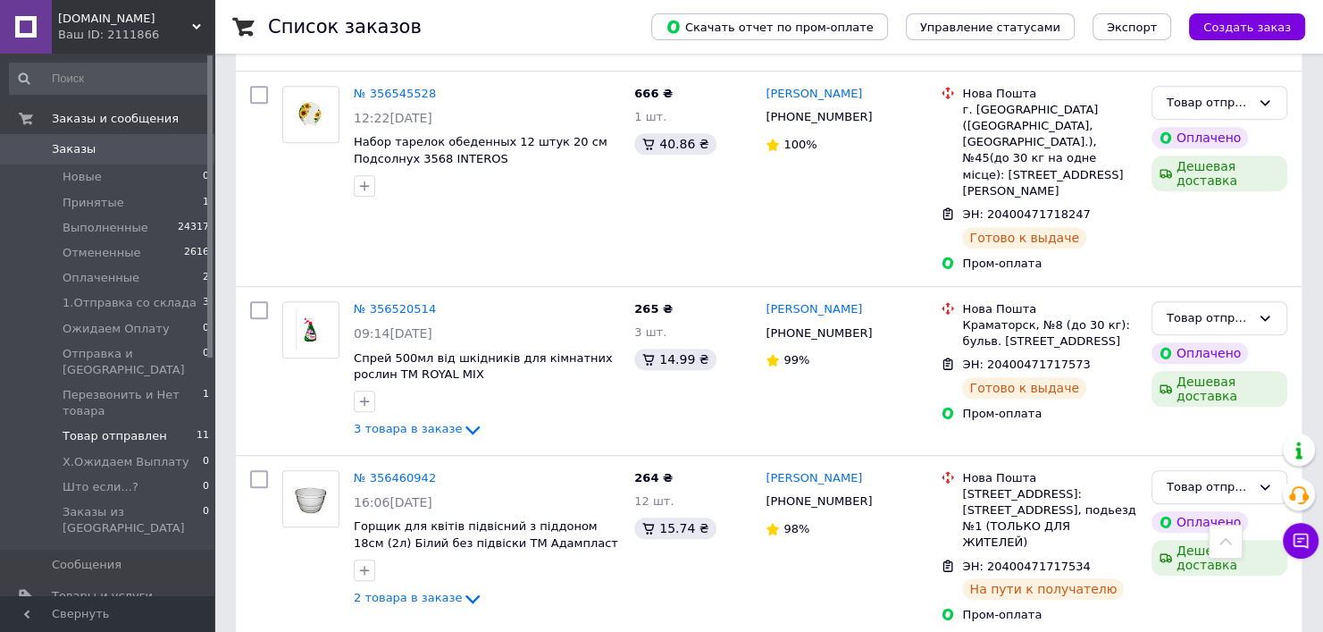
scroll to position [657, 0]
